Goal: Task Accomplishment & Management: Manage account settings

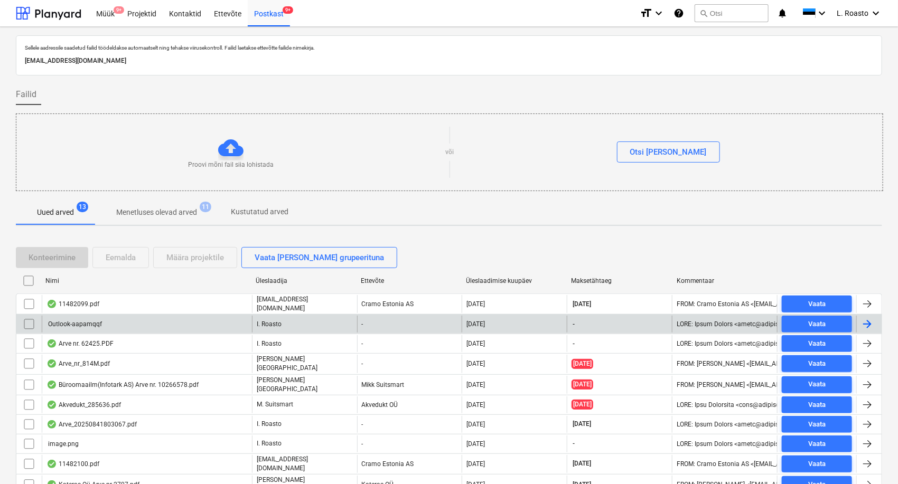
click at [29, 324] on input "checkbox" at bounding box center [29, 324] width 17 height 17
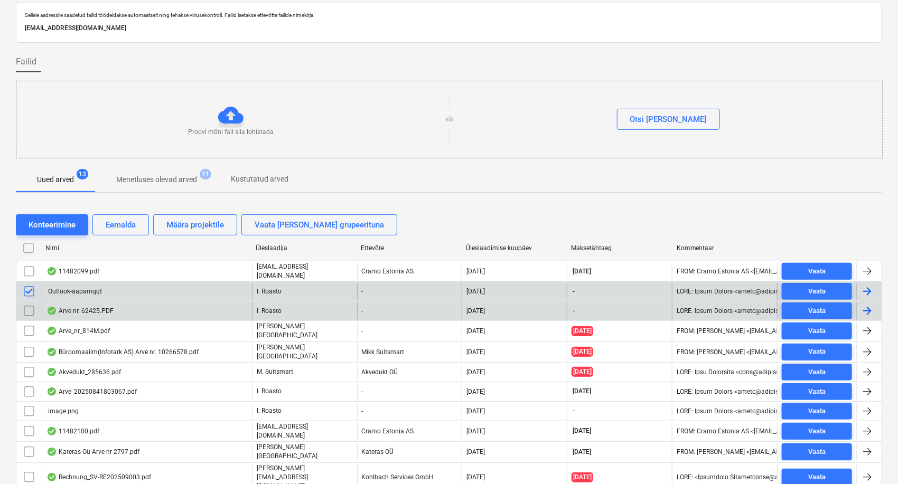
scroll to position [59, 0]
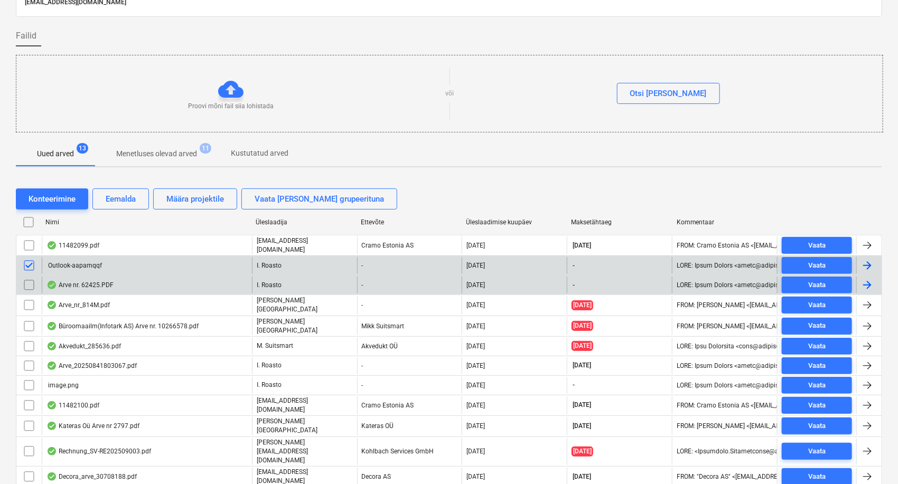
click at [28, 285] on input "checkbox" at bounding box center [29, 285] width 17 height 17
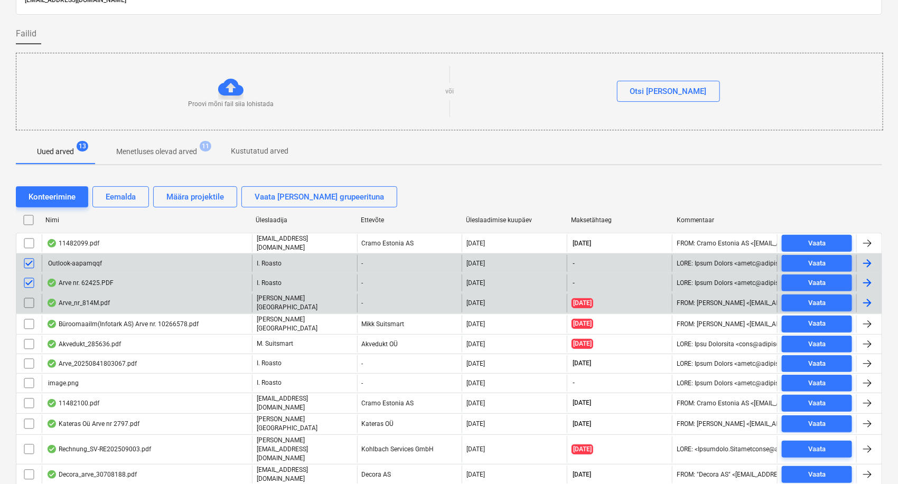
scroll to position [100, 0]
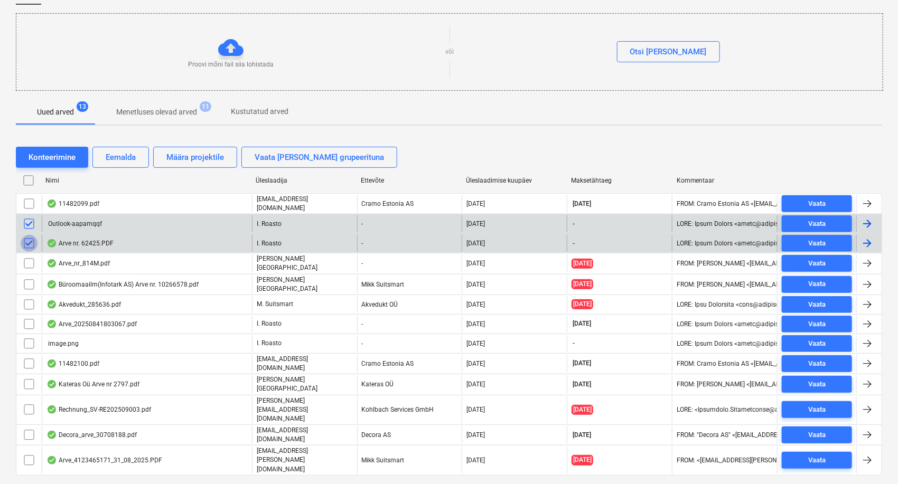
click at [30, 237] on input "checkbox" at bounding box center [29, 243] width 17 height 17
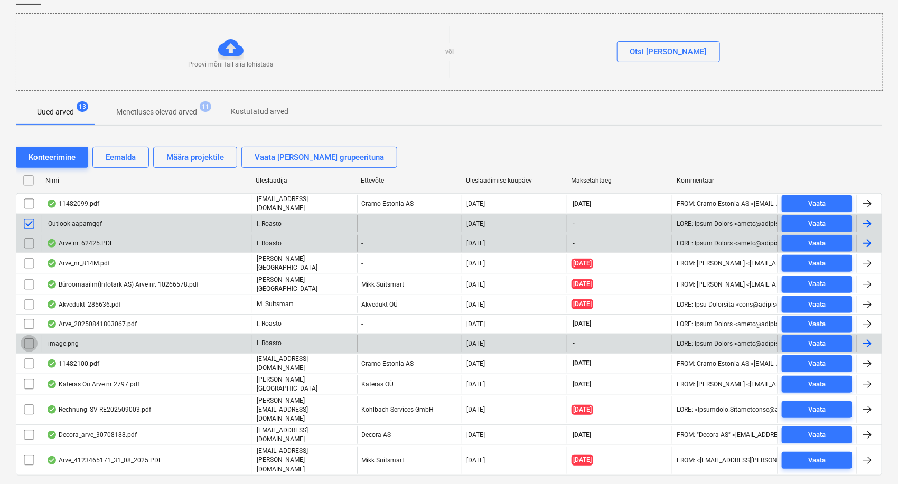
click at [27, 341] on input "checkbox" at bounding box center [29, 343] width 17 height 17
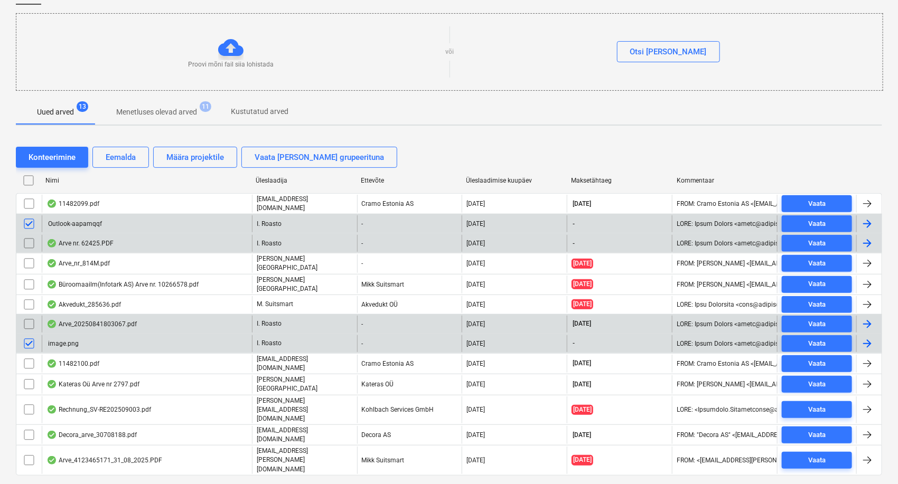
click at [26, 321] on input "checkbox" at bounding box center [29, 324] width 17 height 17
click at [130, 155] on div "Eemalda" at bounding box center [121, 158] width 30 height 14
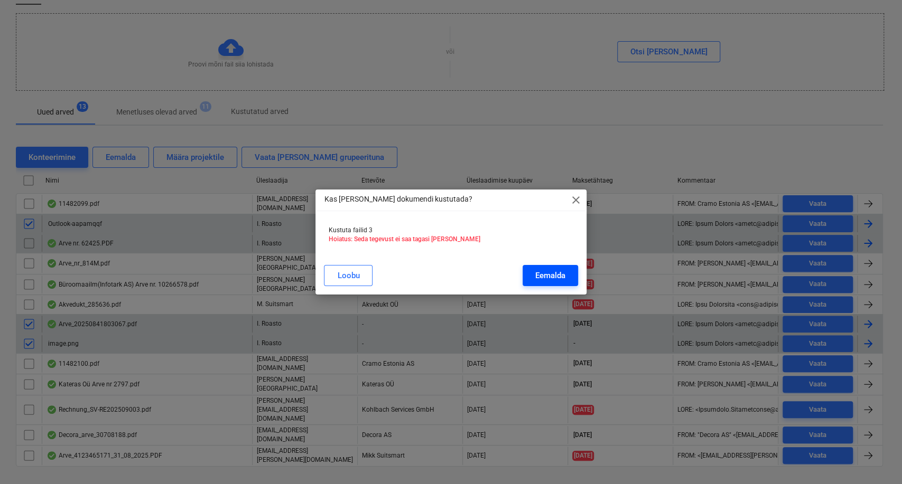
click at [554, 279] on div "Eemalda" at bounding box center [550, 276] width 30 height 14
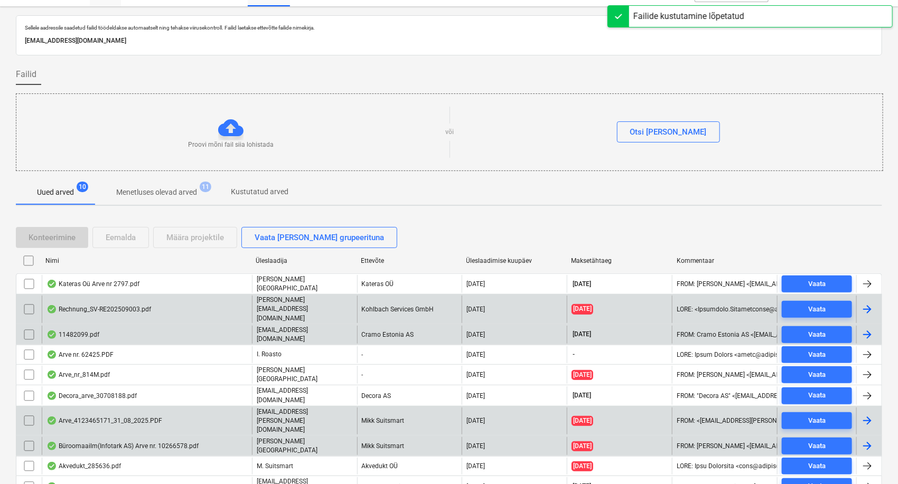
scroll to position [0, 0]
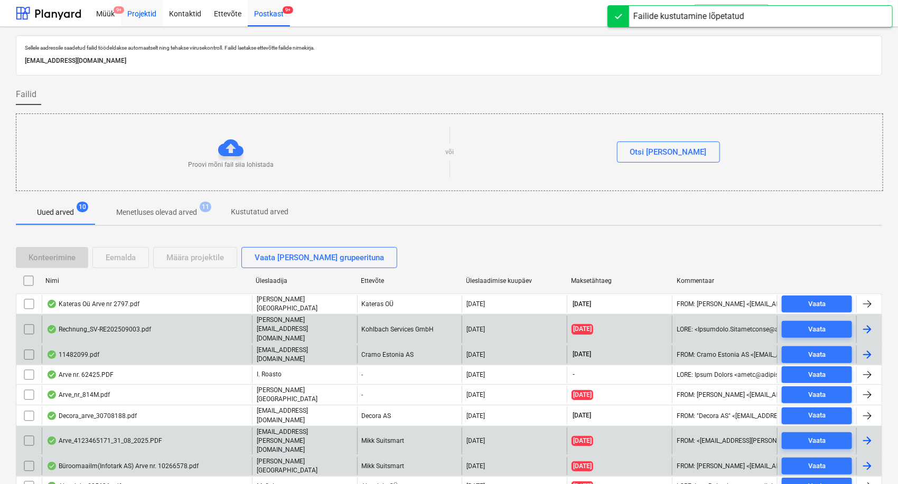
click at [131, 19] on div "Projektid" at bounding box center [142, 12] width 42 height 27
